Goal: Ask a question

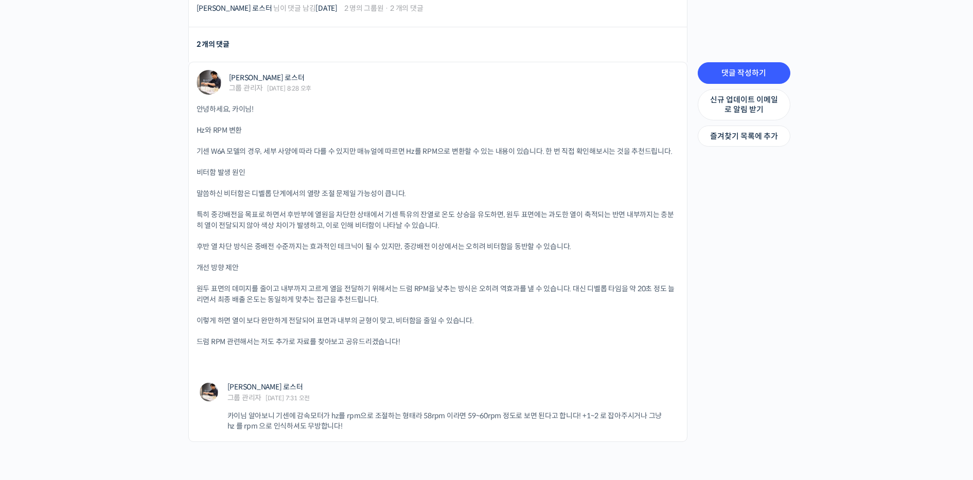
scroll to position [840, 0]
drag, startPoint x: 727, startPoint y: 273, endPoint x: 721, endPoint y: 274, distance: 5.9
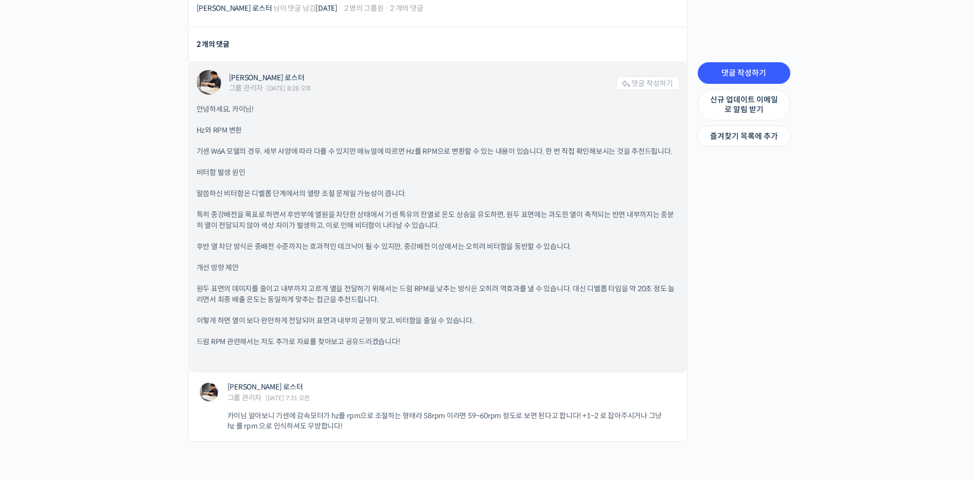
click at [476, 152] on div "안녕하세요, 카이님! Hz와 RPM 변환 기센 W6A 모델의 경우, 세부 사양에 따라 다를 수 있지만 매뉴얼에 따르면 Hz를 RPM으로 변환할…" at bounding box center [438, 234] width 483 height 261
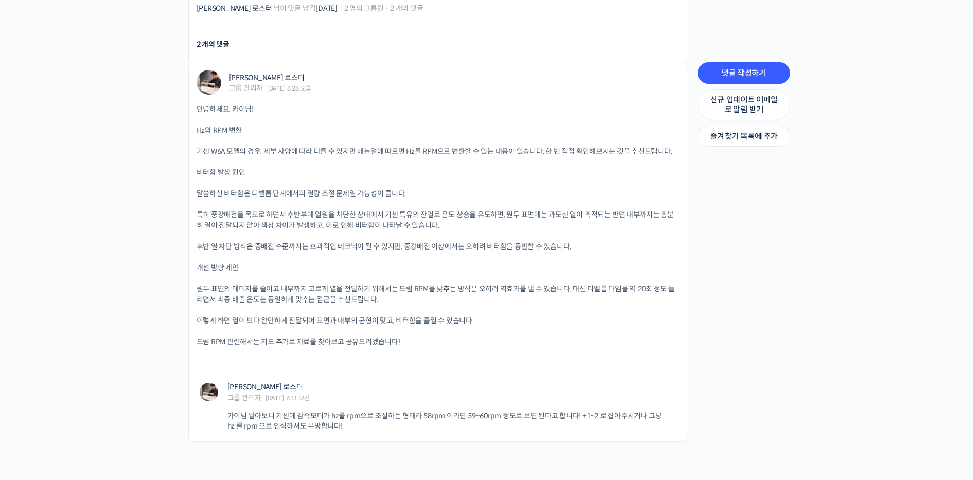
drag, startPoint x: 21, startPoint y: 189, endPoint x: 104, endPoint y: 174, distance: 85.1
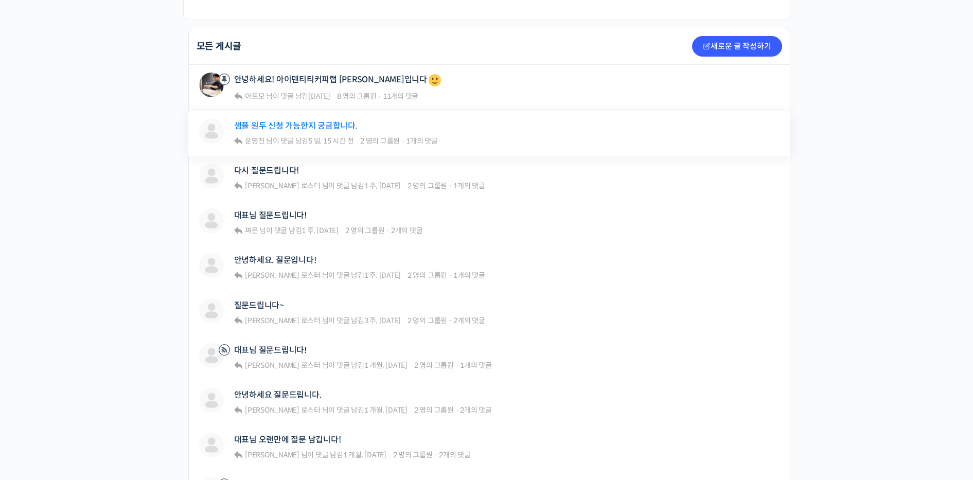
click at [270, 124] on link "샘플 원두 신청 가능한지 궁금합니다." at bounding box center [295, 126] width 123 height 10
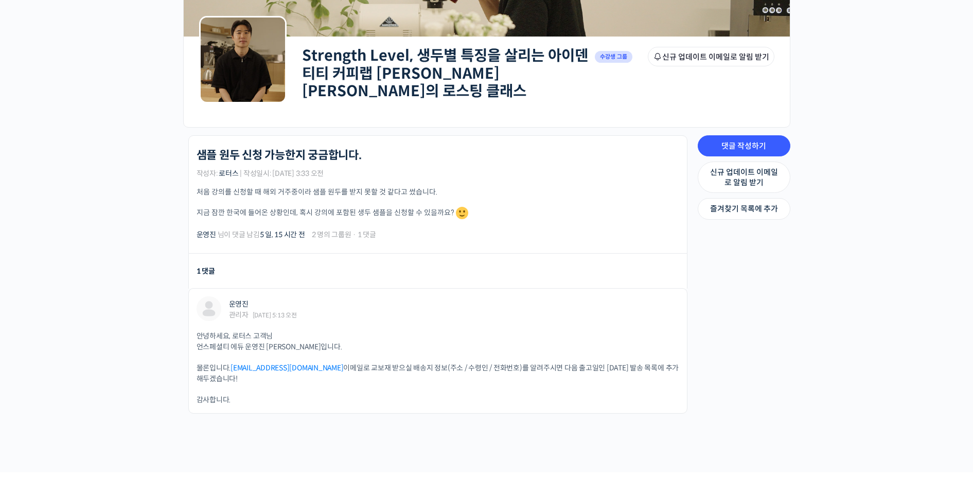
scroll to position [99, 0]
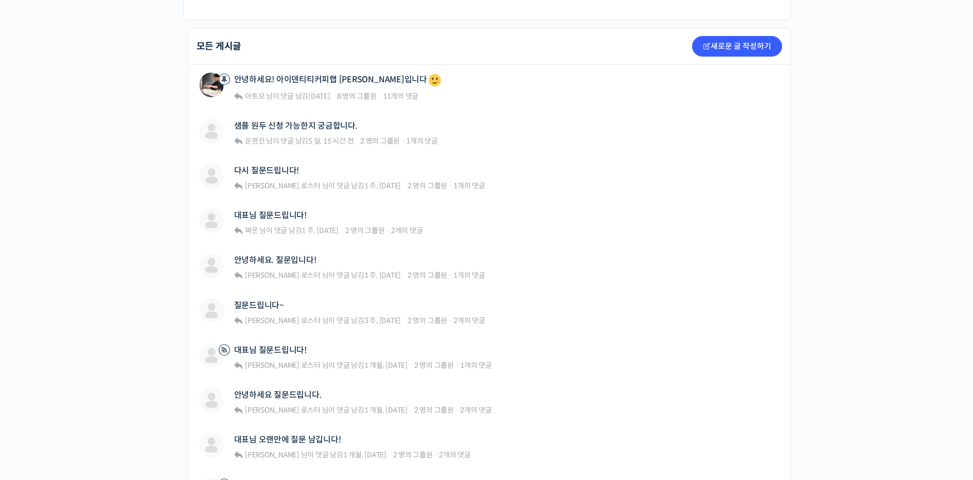
click at [32, 337] on div "Strength Level, 생두별 특징을 살리는 아이덴티티 커피랩 [PERSON_NAME] [PERSON_NAME]의 로스팅 클래스 Priv…" at bounding box center [486, 331] width 973 height 1053
